Goal: Navigation & Orientation: Find specific page/section

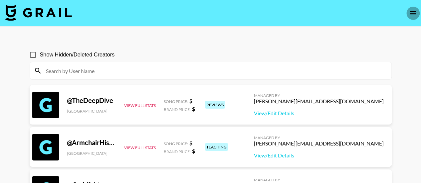
click at [413, 17] on button "open drawer" at bounding box center [412, 13] width 13 height 13
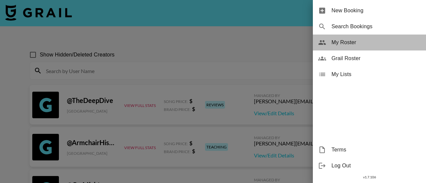
click at [349, 40] on span "My Roster" at bounding box center [375, 43] width 89 height 8
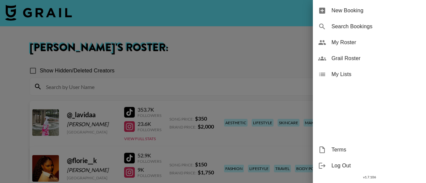
click at [218, 35] on div at bounding box center [213, 91] width 426 height 183
